Goal: Information Seeking & Learning: Check status

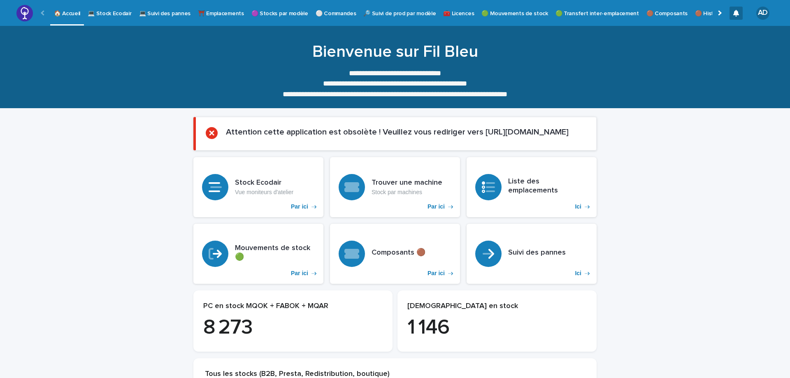
click at [343, 12] on p "⚪ Commandes" at bounding box center [336, 8] width 41 height 17
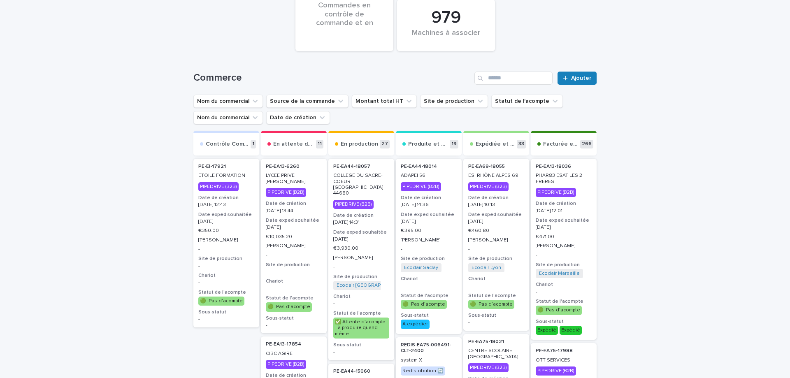
scroll to position [207, 0]
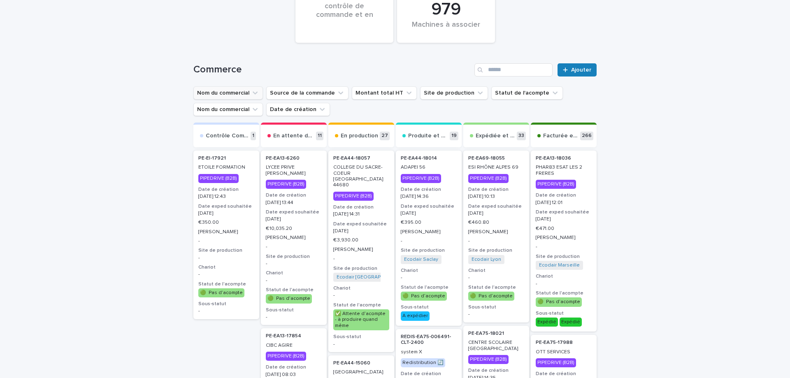
click at [250, 95] on button "Nom du commercial" at bounding box center [228, 92] width 70 height 13
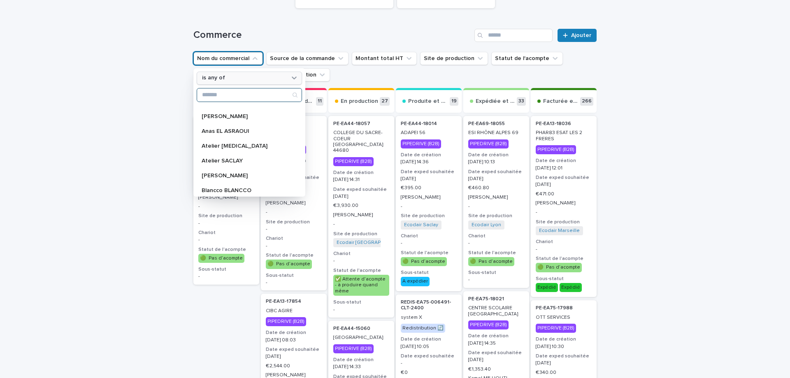
scroll to position [69, 0]
click at [230, 94] on input "Search" at bounding box center [249, 94] width 104 height 13
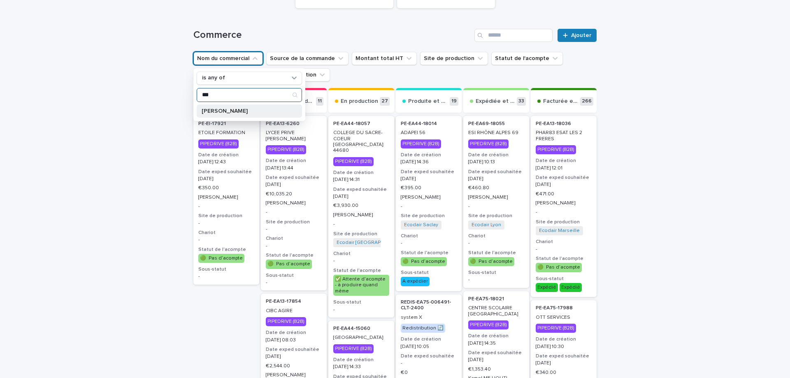
type input "***"
click at [230, 109] on p "[PERSON_NAME]" at bounding box center [245, 111] width 87 height 6
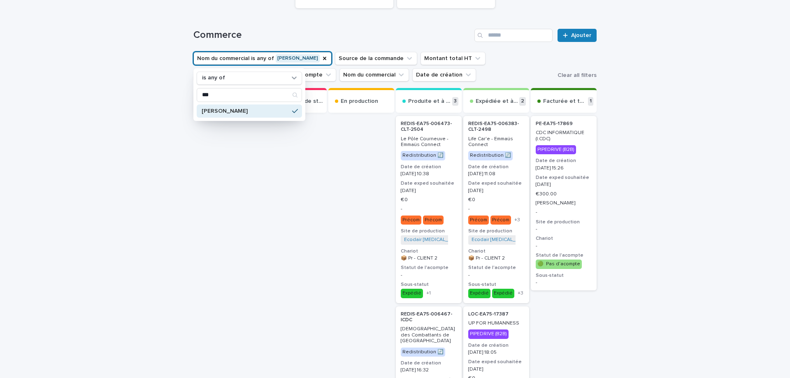
click at [685, 43] on div "Loading... Saving… Loading... Saving… € 0 K Commandes en contrôle de commande e…" at bounding box center [395, 328] width 790 height 882
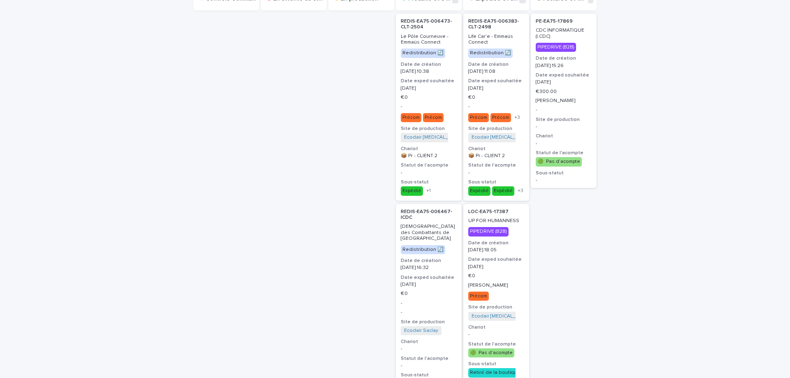
scroll to position [346, 0]
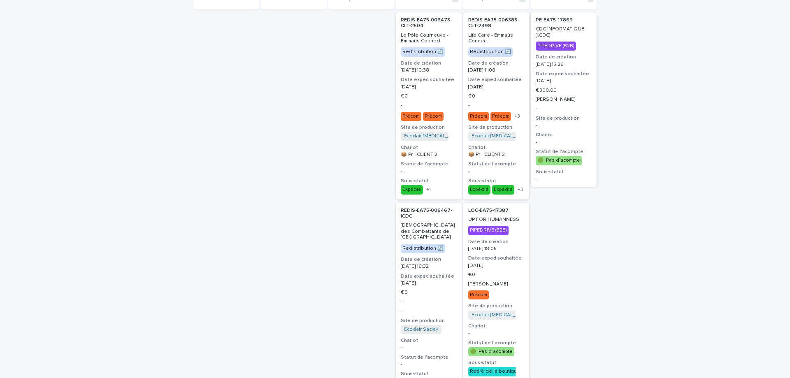
click at [567, 25] on h2 "PE-EA75-17869" at bounding box center [563, 20] width 61 height 11
click at [420, 220] on h2 "REDIS-EA75-006467-ICDC" at bounding box center [428, 213] width 61 height 17
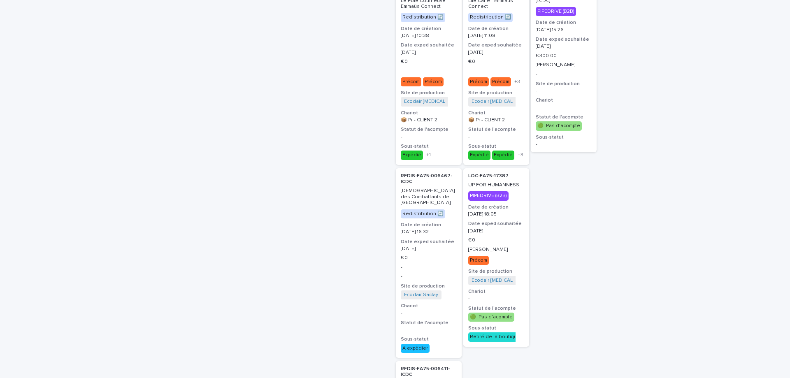
scroll to position [484, 0]
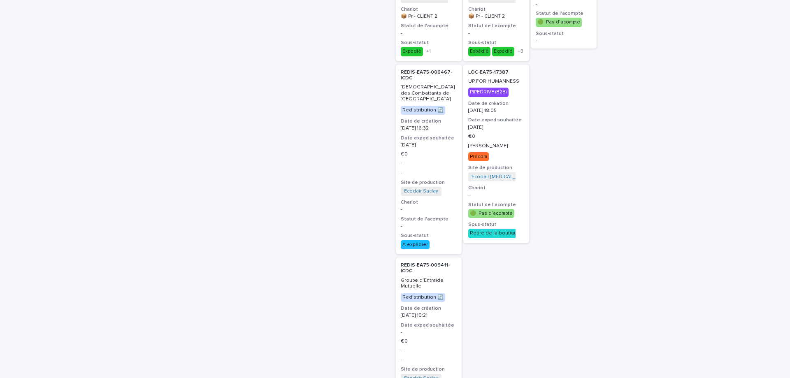
click at [429, 280] on p "Groupe d'Entraide Mutuelle" at bounding box center [429, 284] width 56 height 12
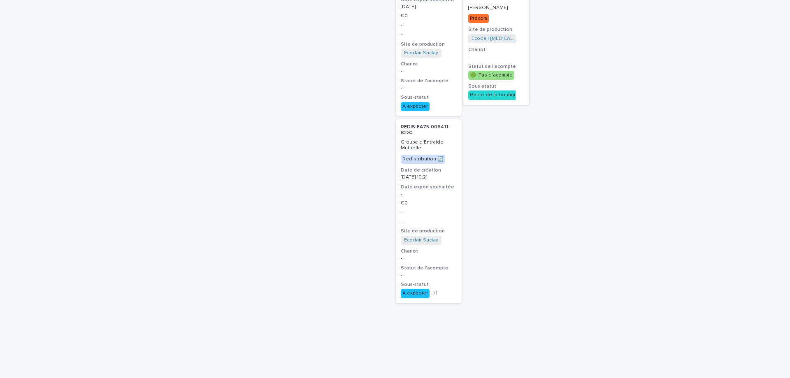
scroll to position [633, 0]
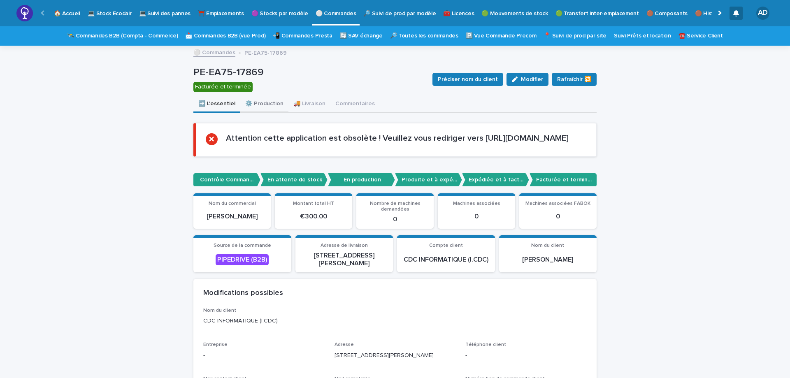
click at [273, 102] on button "⚙️ Production" at bounding box center [264, 104] width 48 height 17
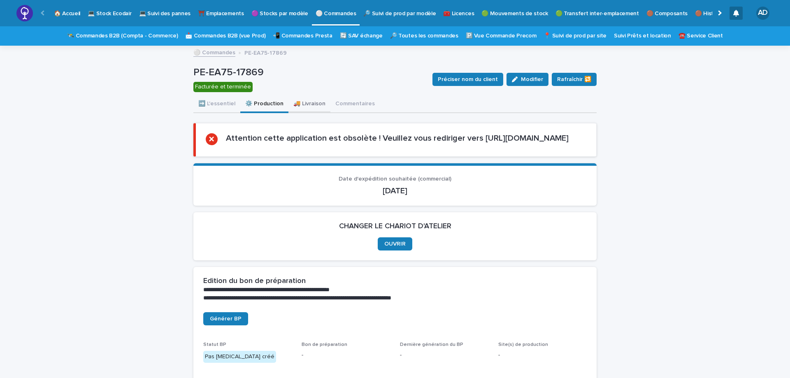
click at [308, 104] on button "🚚 Livraison" at bounding box center [309, 104] width 42 height 17
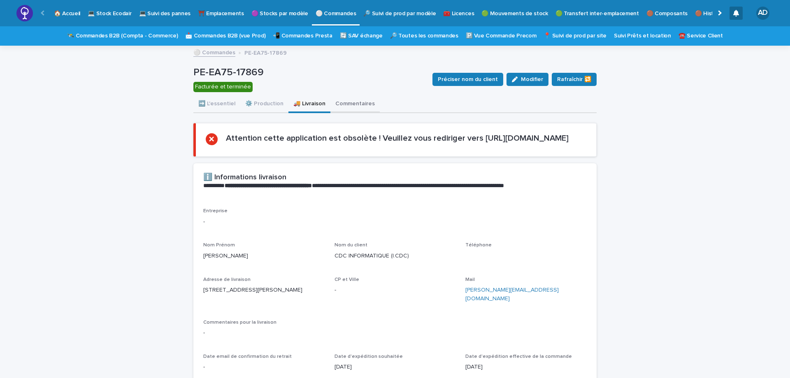
click at [367, 103] on button "Commentaires" at bounding box center [354, 104] width 49 height 17
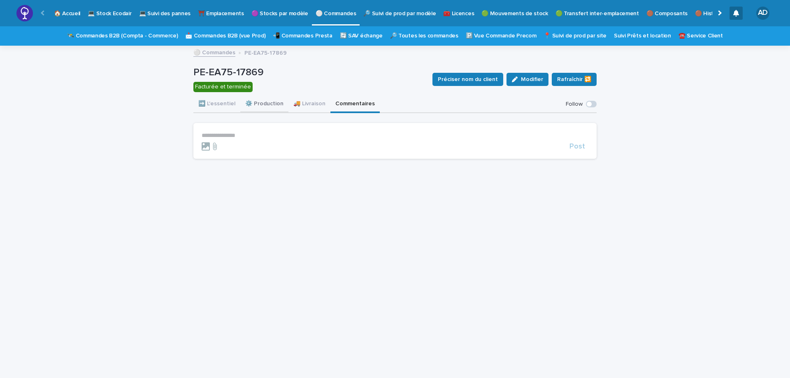
click at [268, 102] on button "⚙️ Production" at bounding box center [264, 104] width 48 height 17
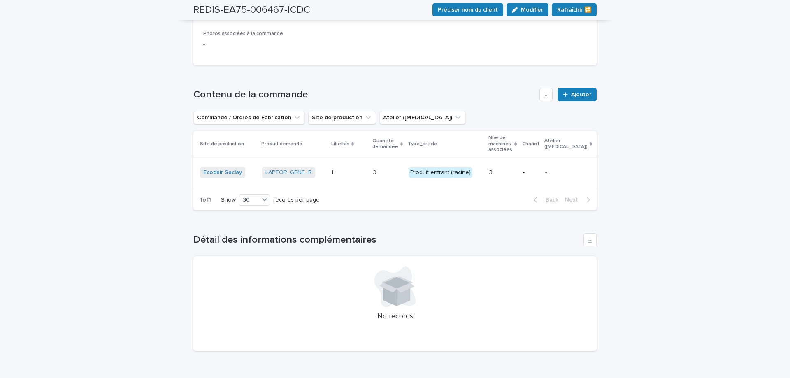
scroll to position [864, 0]
click at [287, 168] on link "LAPTOP_GENE_R" at bounding box center [288, 171] width 46 height 7
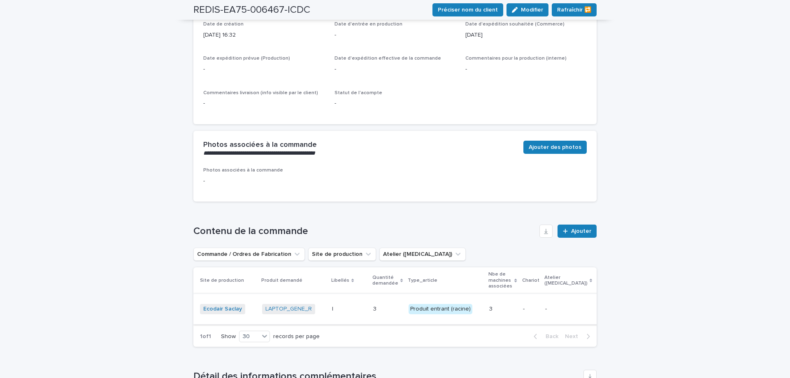
scroll to position [795, 0]
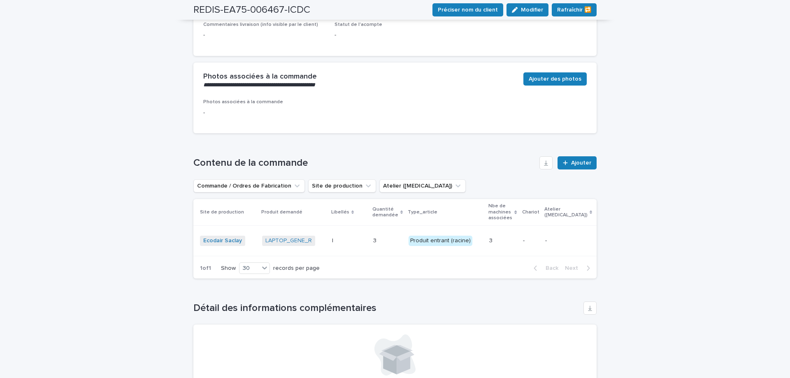
click at [373, 236] on p "3" at bounding box center [375, 240] width 5 height 9
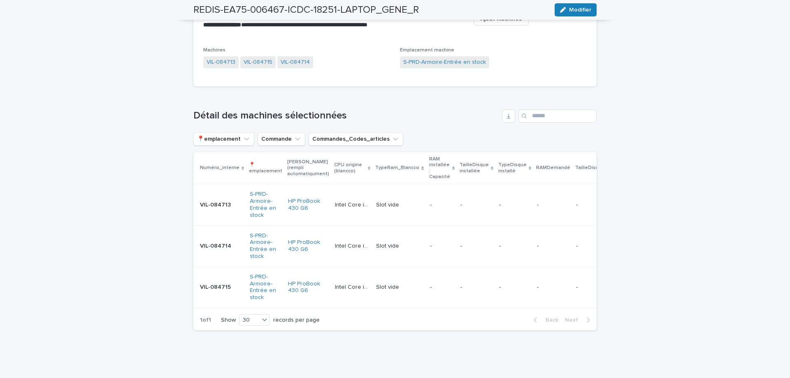
scroll to position [420, 0]
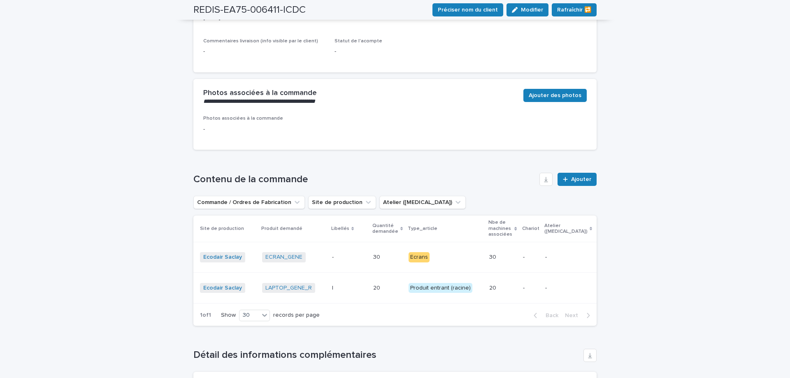
scroll to position [795, 0]
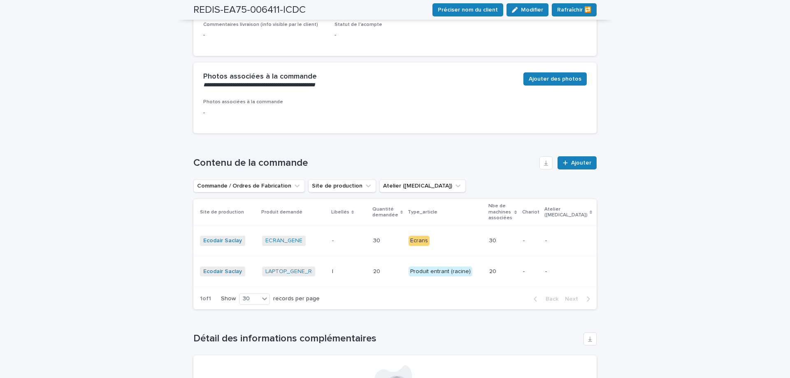
click at [373, 267] on p "20" at bounding box center [377, 271] width 9 height 9
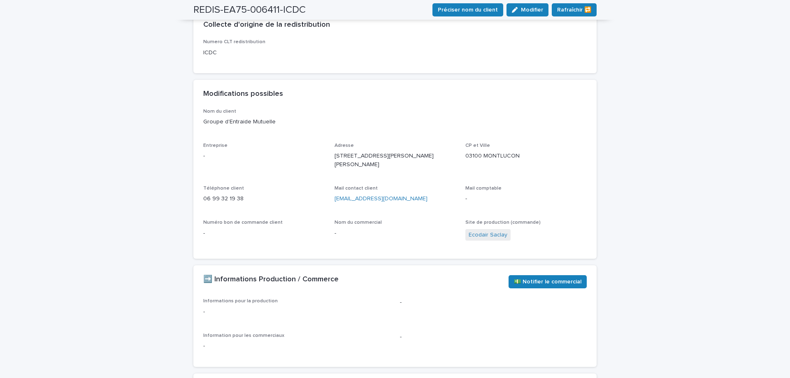
scroll to position [311, 0]
